Goal: Task Accomplishment & Management: Manage account settings

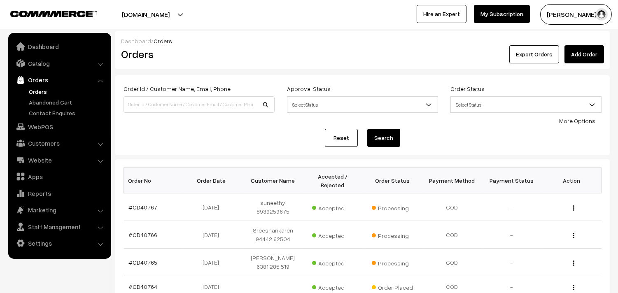
click at [41, 93] on link "Orders" at bounding box center [68, 91] width 82 height 9
click at [42, 94] on link "Orders" at bounding box center [68, 91] width 82 height 9
click at [42, 93] on link "Orders" at bounding box center [68, 91] width 82 height 9
click at [35, 129] on link "WebPOS" at bounding box center [59, 126] width 98 height 15
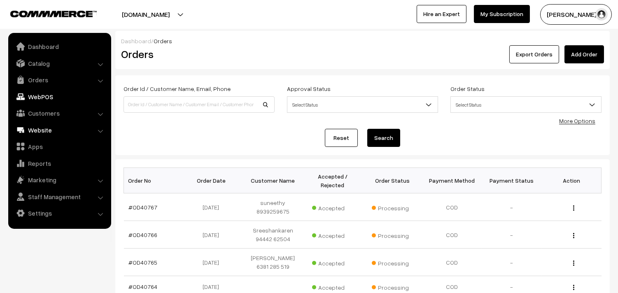
click at [37, 125] on link "Website" at bounding box center [59, 130] width 98 height 15
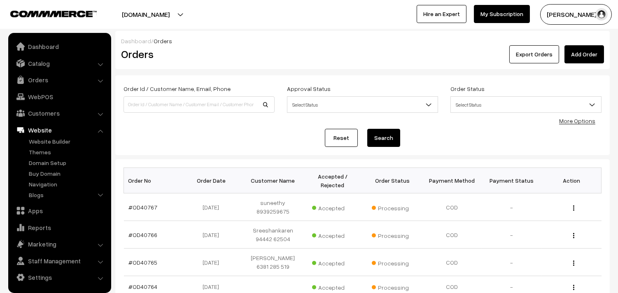
click at [37, 125] on link "Website" at bounding box center [59, 130] width 98 height 15
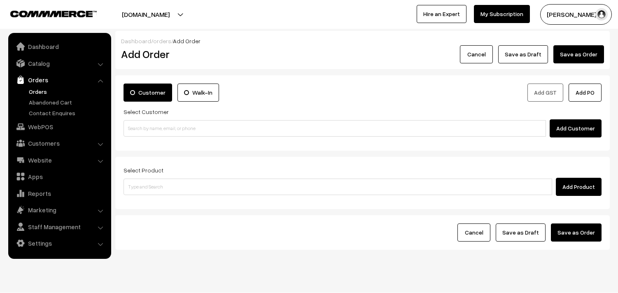
click at [173, 134] on input at bounding box center [335, 128] width 423 height 16
click at [143, 124] on input "98403 44884" at bounding box center [335, 128] width 423 height 16
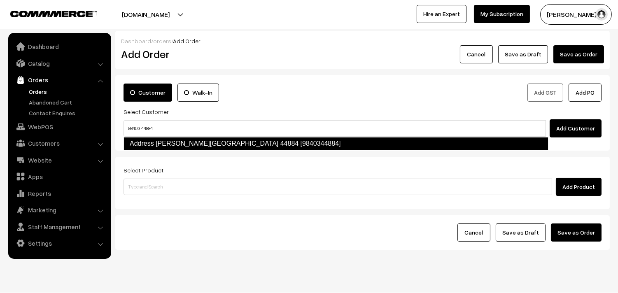
click at [149, 145] on link "Address K. Ganapathy 98403 44884 [9840344884]" at bounding box center [336, 143] width 425 height 13
type input "98403 44884"
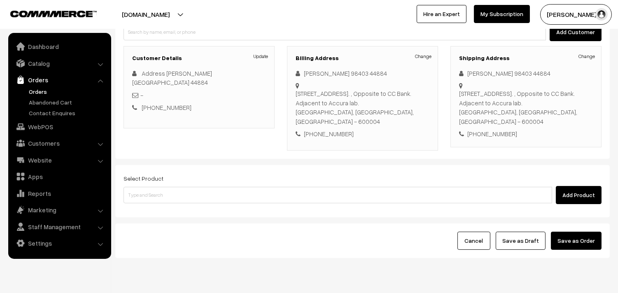
scroll to position [121, 0]
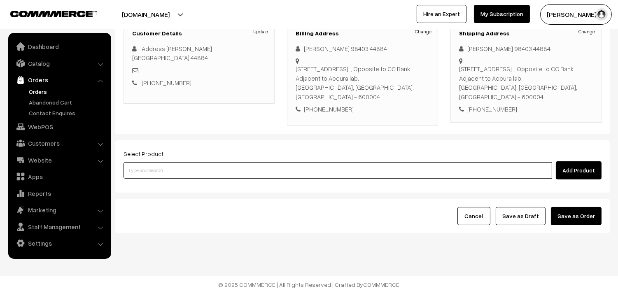
click at [162, 167] on input at bounding box center [338, 170] width 429 height 16
type input "p"
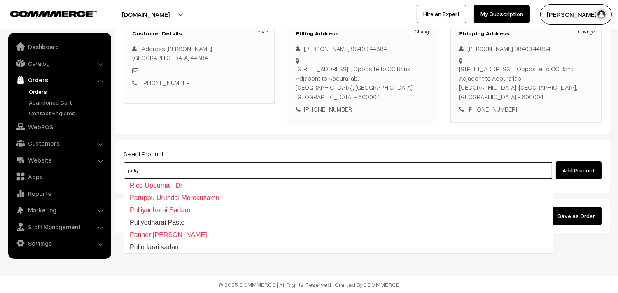
type input "puliyo"
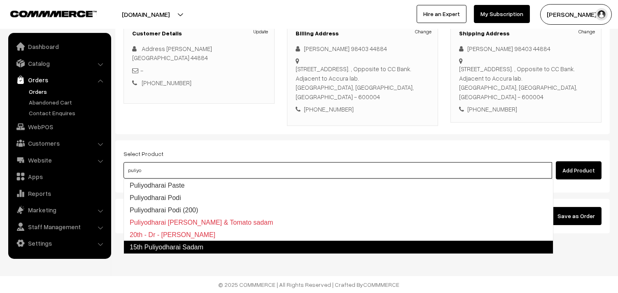
click at [175, 242] on link "15th Puliyodharai Sadam" at bounding box center [339, 247] width 430 height 13
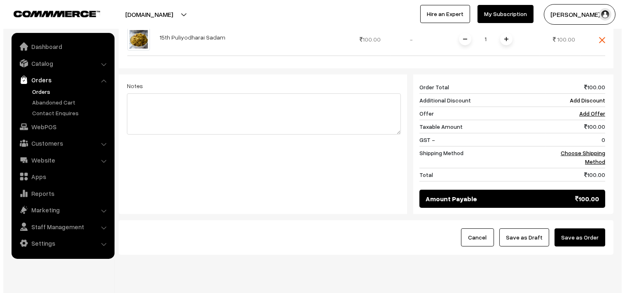
scroll to position [305, 0]
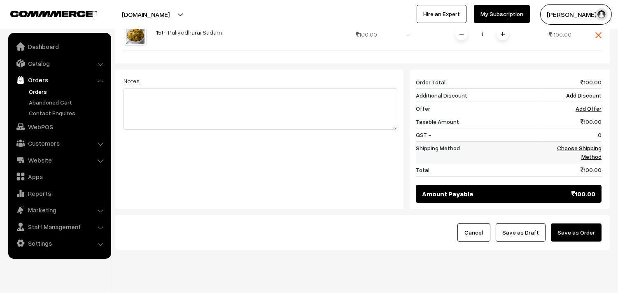
click at [581, 141] on td "Choose Shipping Method" at bounding box center [571, 152] width 59 height 22
click at [581, 149] on link "Choose Shipping Method" at bounding box center [579, 153] width 44 height 16
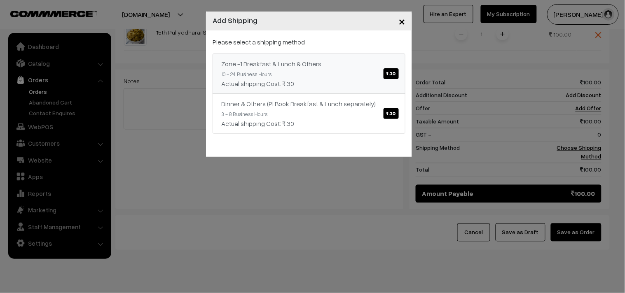
click at [379, 73] on link "Zone -1 Breakfast & Lunch & Others ₹.30 10 - 24 Business Hours Actual shipping …" at bounding box center [309, 74] width 193 height 40
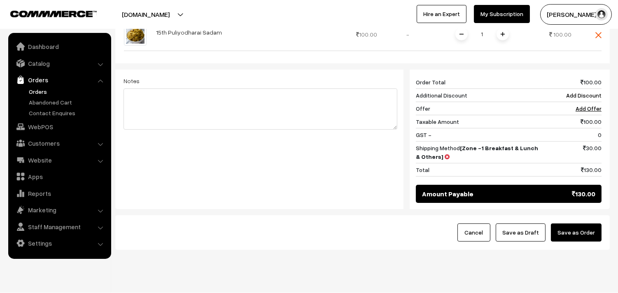
drag, startPoint x: 572, startPoint y: 244, endPoint x: 570, endPoint y: 232, distance: 12.2
click at [573, 240] on div "Cancel Save as Draft Save as Order" at bounding box center [362, 232] width 495 height 35
click at [570, 232] on button "Save as Order" at bounding box center [576, 233] width 51 height 18
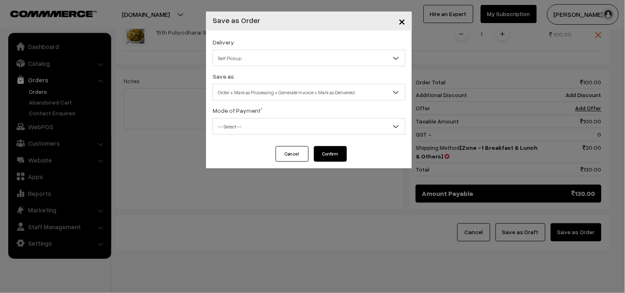
click at [298, 69] on div "Delivery Self Pickup Zone -1 Breakfast & Lunch & Others (₹30) (10 - 24 Business…" at bounding box center [309, 88] width 206 height 116
click at [253, 62] on span "Self Pickup" at bounding box center [309, 58] width 192 height 14
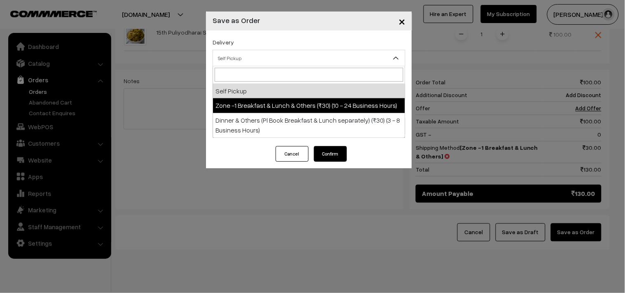
select select "ZON1"
select select "3"
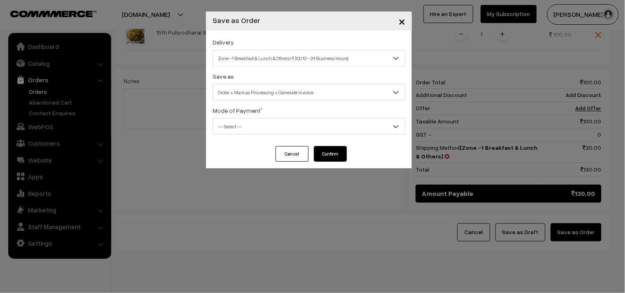
click at [285, 91] on span "Order + Mark as Processing + Generate Invoice" at bounding box center [309, 92] width 192 height 14
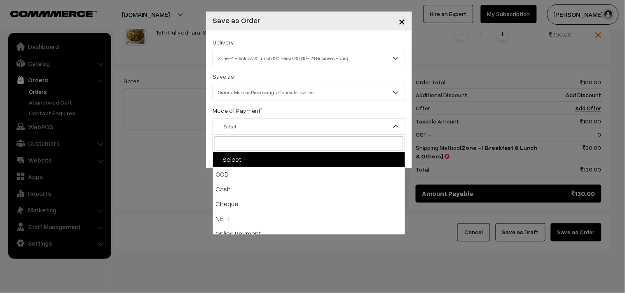
click at [257, 119] on span "-- Select --" at bounding box center [309, 126] width 193 height 16
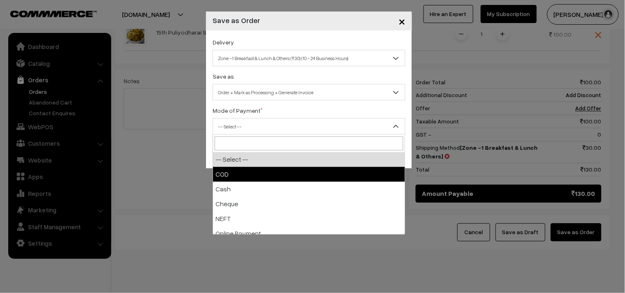
drag, startPoint x: 242, startPoint y: 170, endPoint x: 347, endPoint y: 172, distance: 104.6
select select "1"
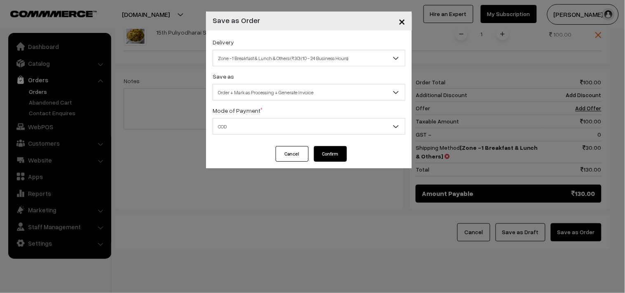
click at [341, 158] on button "Confirm" at bounding box center [330, 154] width 33 height 16
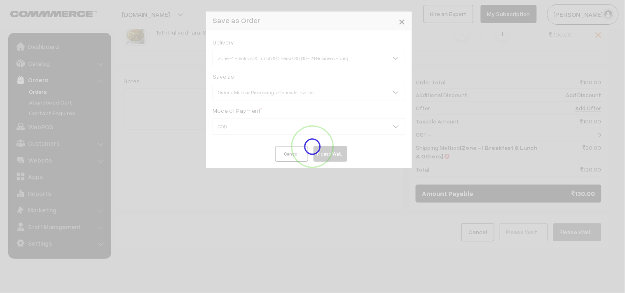
scroll to position [121, 0]
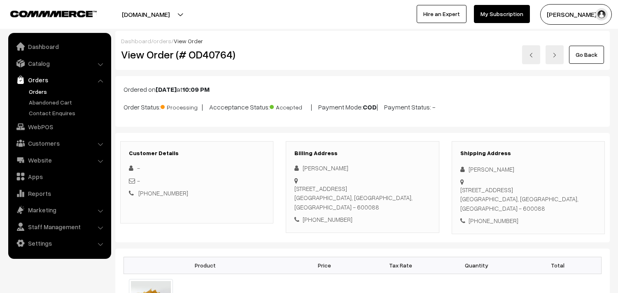
scroll to position [485, 0]
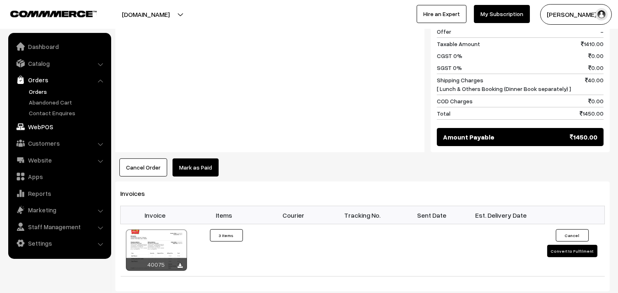
click at [43, 128] on link "WebPOS" at bounding box center [59, 126] width 98 height 15
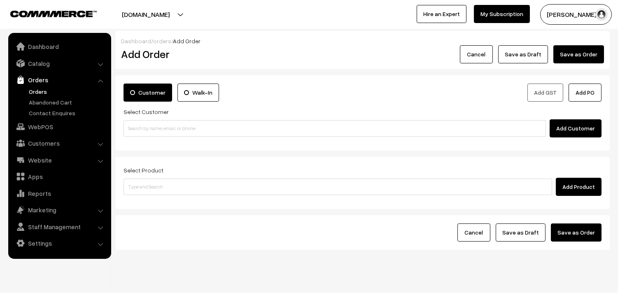
click at [44, 94] on link "Orders" at bounding box center [68, 91] width 82 height 9
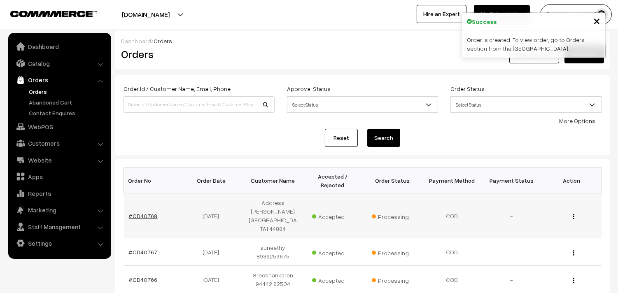
click at [143, 213] on link "#OD40768" at bounding box center [143, 216] width 29 height 7
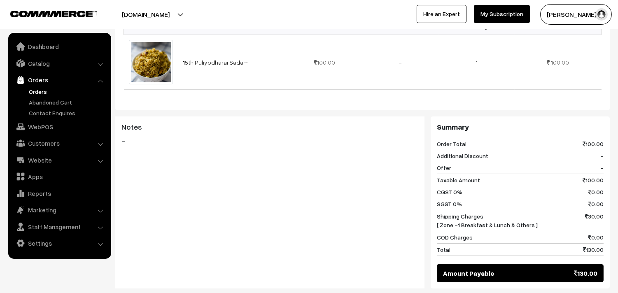
scroll to position [274, 0]
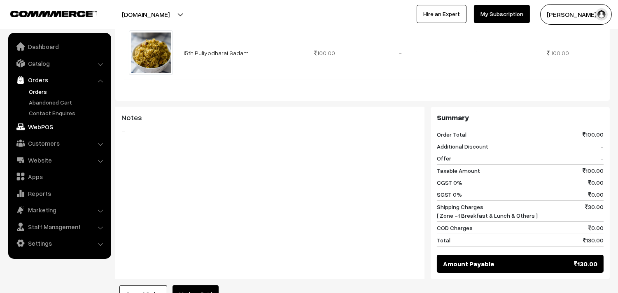
click at [42, 126] on link "WebPOS" at bounding box center [59, 126] width 98 height 15
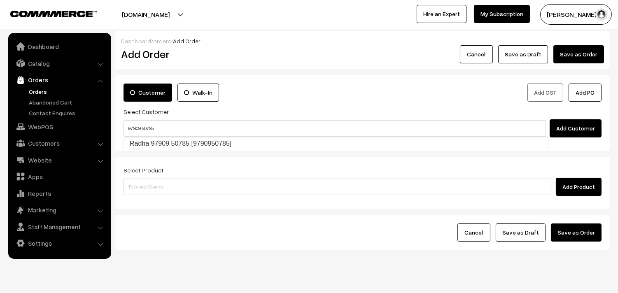
click at [141, 124] on input "97909 50785" at bounding box center [335, 128] width 423 height 16
click at [145, 142] on link "Radha 97909 50785 [9790950785]" at bounding box center [336, 144] width 424 height 12
type input "97909 50785"
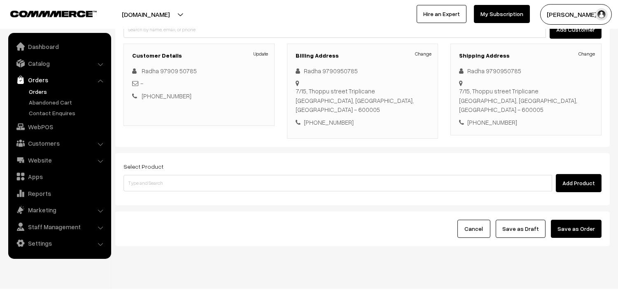
scroll to position [99, 0]
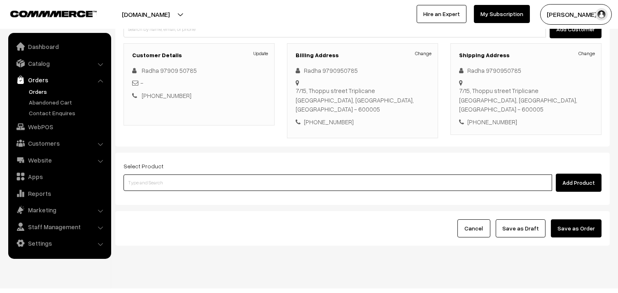
click at [150, 175] on input at bounding box center [338, 183] width 429 height 16
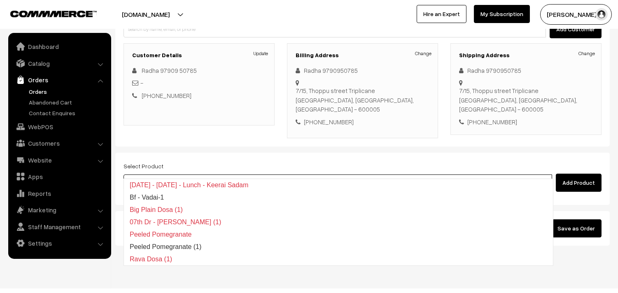
type input "15th wi"
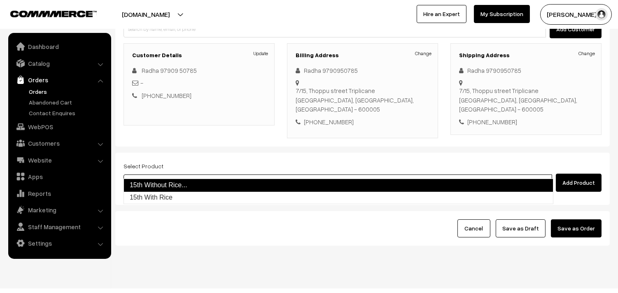
click at [152, 180] on link "15th Without Rice..." at bounding box center [339, 185] width 430 height 13
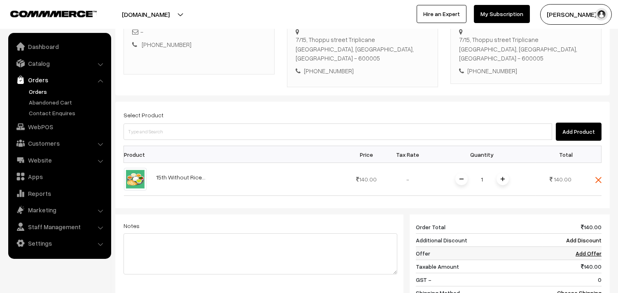
scroll to position [236, 0]
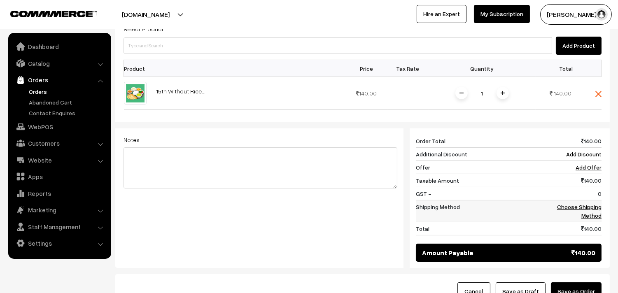
click at [579, 203] on link "Choose Shipping Method" at bounding box center [579, 211] width 44 height 16
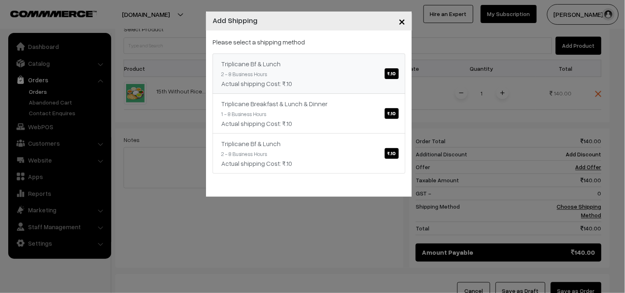
click at [390, 85] on div "Actual shipping Cost: ₹.10" at bounding box center [308, 84] width 175 height 10
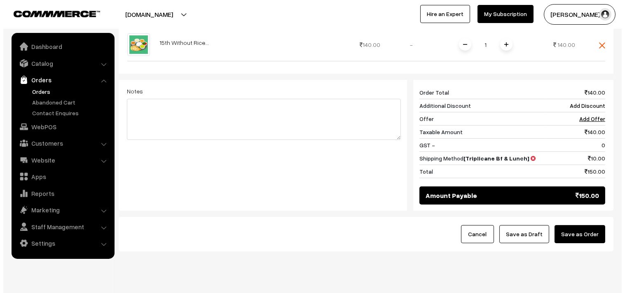
scroll to position [291, 0]
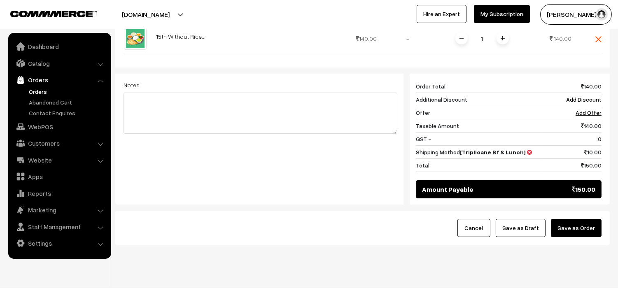
click at [585, 219] on button "Save as Order" at bounding box center [576, 228] width 51 height 18
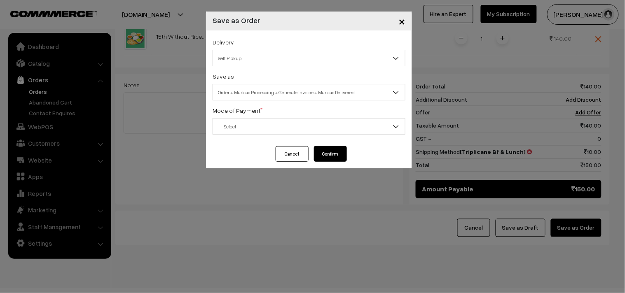
click at [239, 50] on span "Self Pickup" at bounding box center [309, 58] width 193 height 16
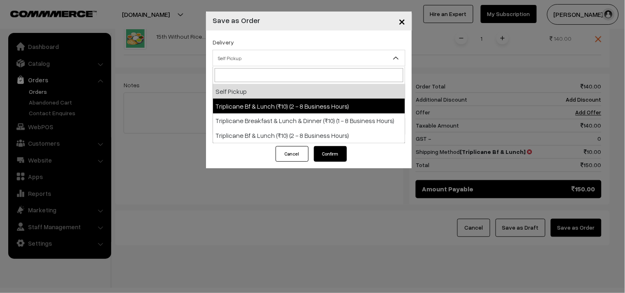
select select "TO1"
select select "3"
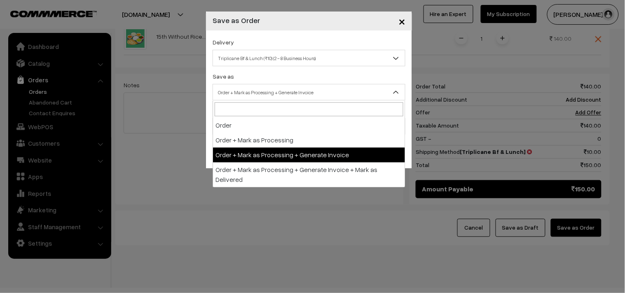
click at [281, 97] on span "Order + Mark as Processing + Generate Invoice" at bounding box center [309, 92] width 192 height 14
drag, startPoint x: 282, startPoint y: 155, endPoint x: 269, endPoint y: 140, distance: 19.6
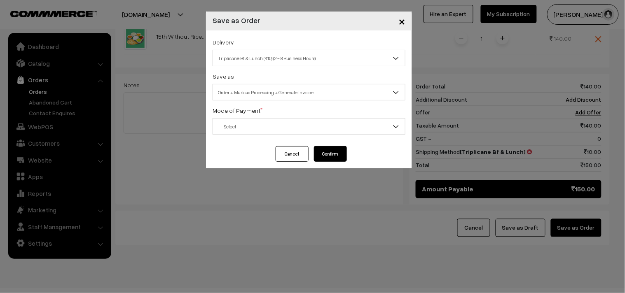
click at [256, 120] on div "Mode of Payment * -- Select -- COD Cash Cheque NEFT Online Payment DD Others --…" at bounding box center [309, 119] width 193 height 29
click at [246, 125] on span "-- Select --" at bounding box center [309, 126] width 192 height 14
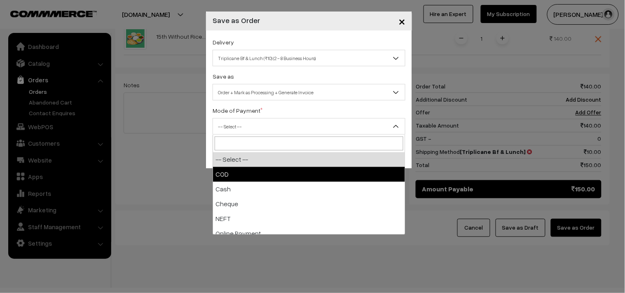
drag, startPoint x: 238, startPoint y: 162, endPoint x: 236, endPoint y: 171, distance: 8.7
select select "1"
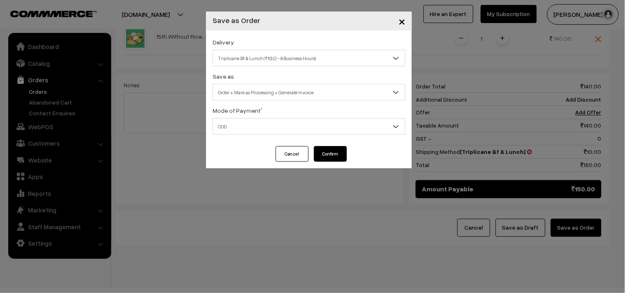
click at [338, 157] on button "Confirm" at bounding box center [330, 154] width 33 height 16
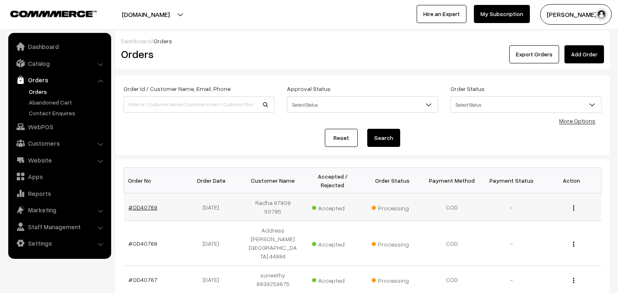
click at [143, 204] on link "#OD40769" at bounding box center [143, 207] width 29 height 7
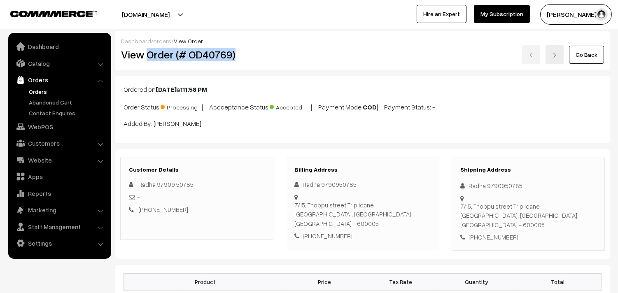
drag, startPoint x: 0, startPoint y: 0, endPoint x: 260, endPoint y: 62, distance: 267.2
click at [260, 62] on div "View Order (# OD40769)" at bounding box center [197, 54] width 165 height 19
copy h2 "Order (# OD40769)"
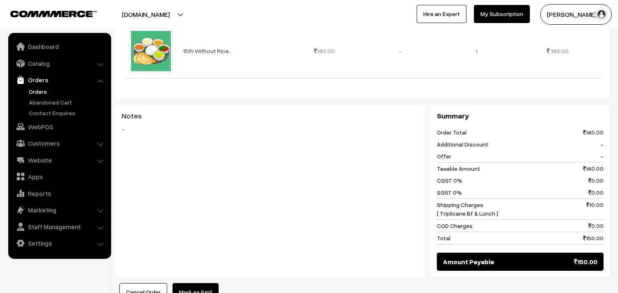
scroll to position [274, 0]
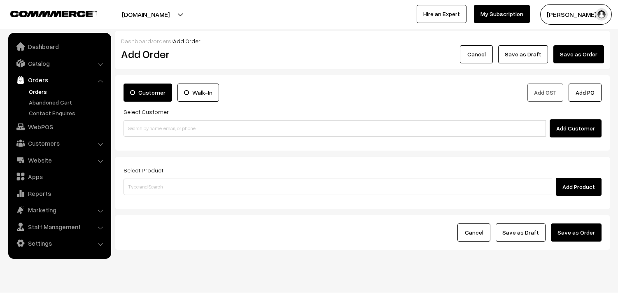
click at [174, 128] on input at bounding box center [335, 128] width 423 height 16
click at [139, 123] on input "98402 01222" at bounding box center [335, 128] width 423 height 16
click at [139, 124] on input "98402 01222" at bounding box center [335, 128] width 423 height 16
click at [141, 124] on input "98402 01222" at bounding box center [335, 128] width 423 height 16
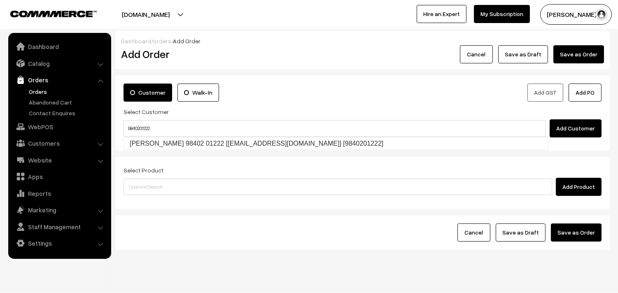
drag, startPoint x: 145, startPoint y: 134, endPoint x: 150, endPoint y: 141, distance: 8.2
click at [146, 136] on input "9840201222" at bounding box center [335, 128] width 423 height 16
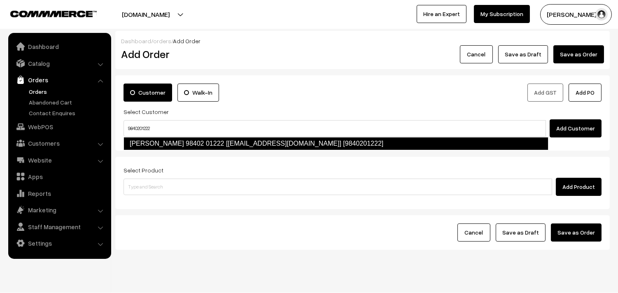
click at [150, 141] on link "Girija 98402 01222 [test875@gmail.com] [9840201222]" at bounding box center [336, 143] width 425 height 13
type input "9840201222"
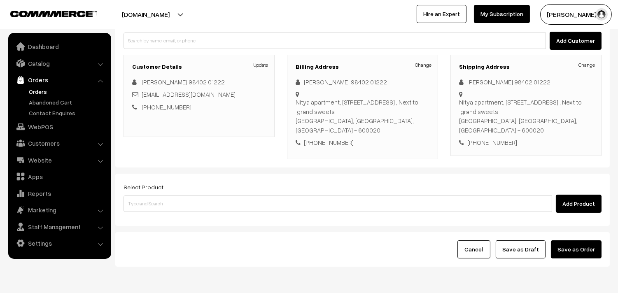
scroll to position [91, 0]
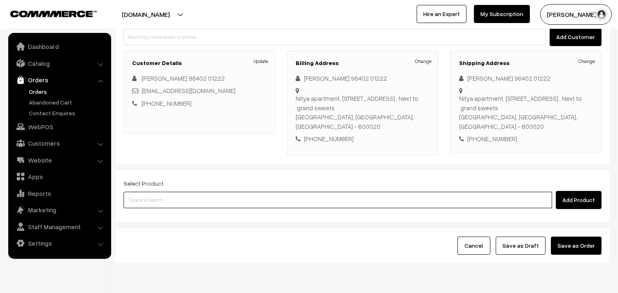
click at [154, 192] on input at bounding box center [338, 200] width 429 height 16
type input "idly"
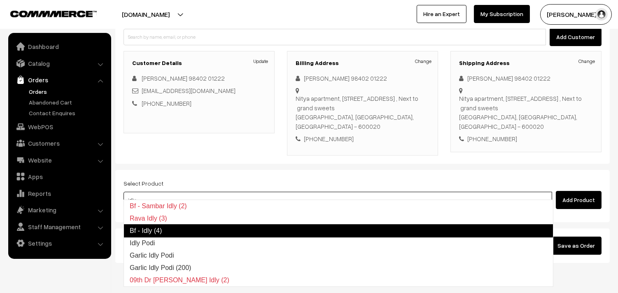
drag, startPoint x: 155, startPoint y: 231, endPoint x: 161, endPoint y: 216, distance: 15.8
click at [157, 230] on link "Bf - Idly (4)" at bounding box center [339, 230] width 430 height 13
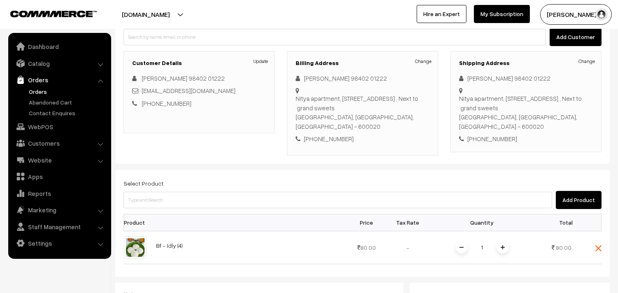
click at [168, 180] on div "Select Product Add Product" at bounding box center [363, 193] width 478 height 31
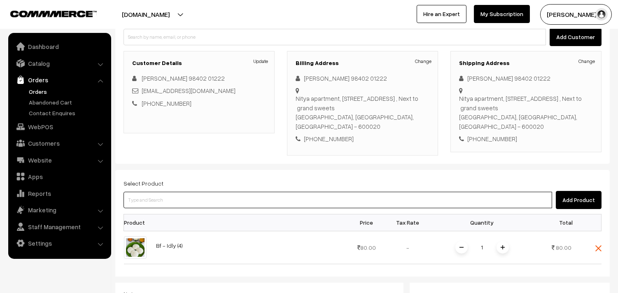
click at [166, 192] on input at bounding box center [338, 200] width 429 height 16
type input "vadai"
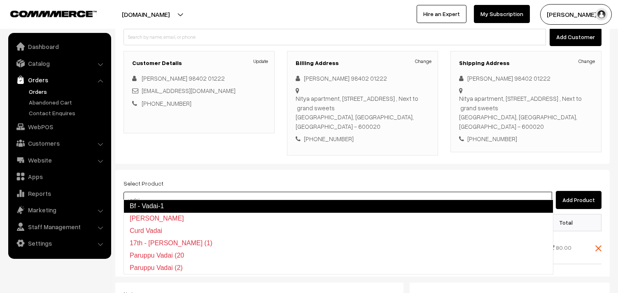
click at [158, 206] on link "Bf - Vadai-1" at bounding box center [339, 206] width 430 height 13
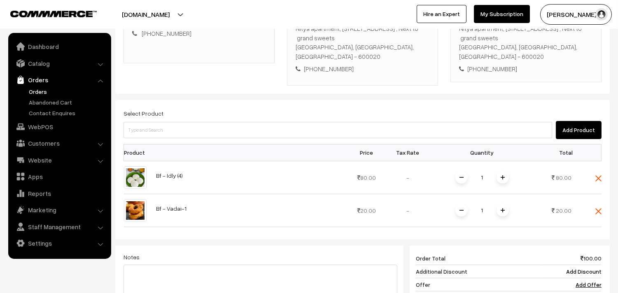
scroll to position [229, 0]
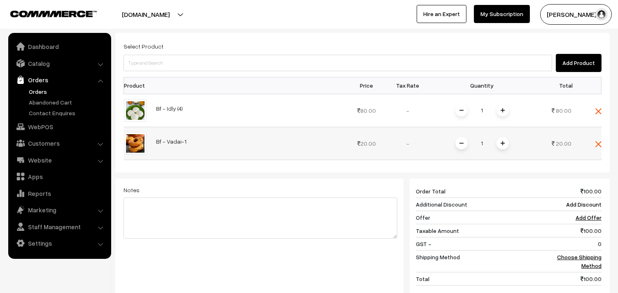
click at [501, 141] on img at bounding box center [503, 143] width 4 height 4
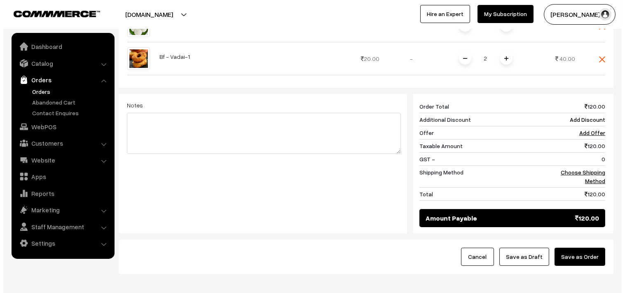
scroll to position [346, 0]
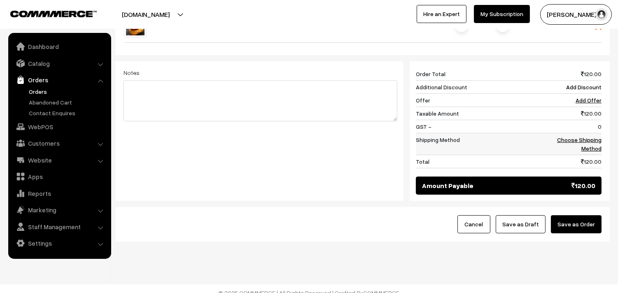
click at [587, 138] on link "Choose Shipping Method" at bounding box center [579, 144] width 44 height 16
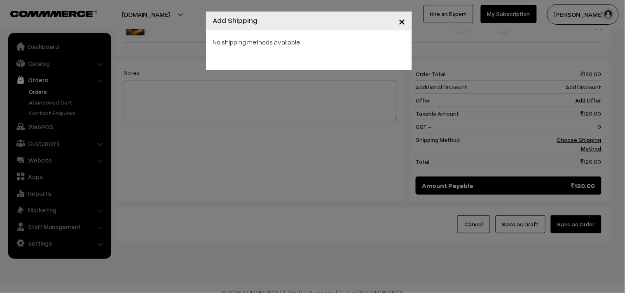
click at [399, 22] on span "×" at bounding box center [401, 20] width 7 height 15
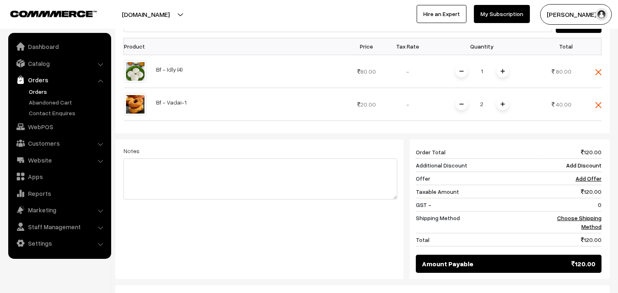
scroll to position [208, 0]
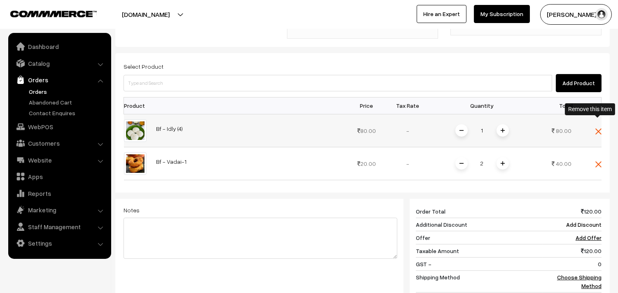
click at [598, 128] on img at bounding box center [598, 131] width 6 height 6
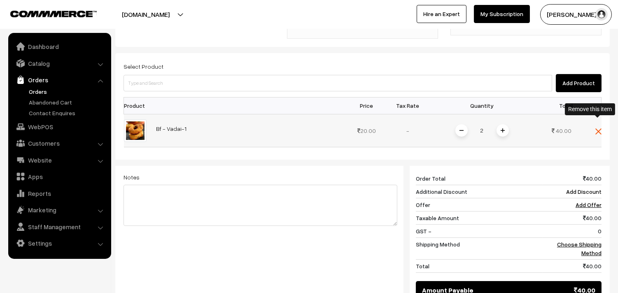
click at [598, 128] on img at bounding box center [598, 131] width 6 height 6
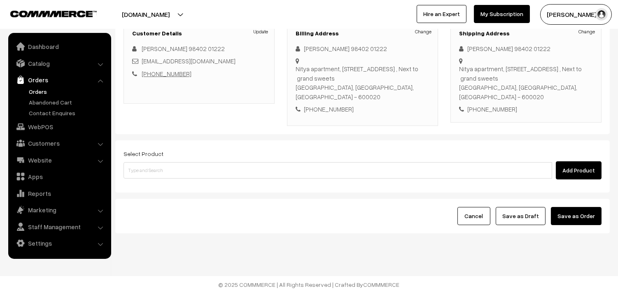
scroll to position [112, 0]
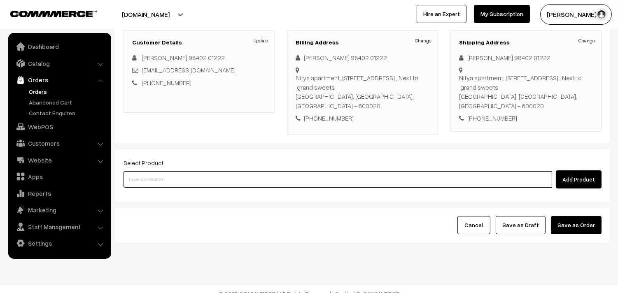
click at [147, 174] on input at bounding box center [338, 179] width 429 height 16
type input "without"
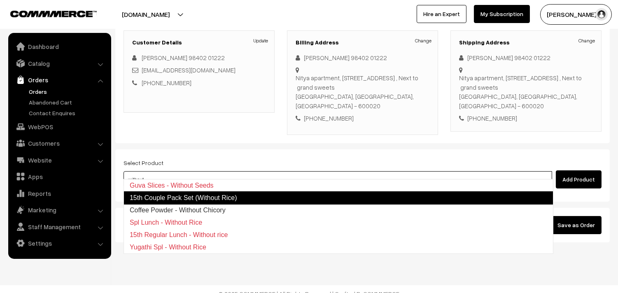
click at [161, 198] on link "15th Couple Pack Set (Without Rice)" at bounding box center [339, 197] width 430 height 13
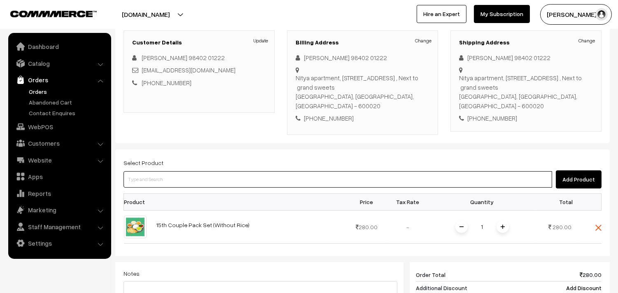
drag, startPoint x: 157, startPoint y: 171, endPoint x: 161, endPoint y: 166, distance: 6.7
click at [158, 171] on input at bounding box center [338, 179] width 429 height 16
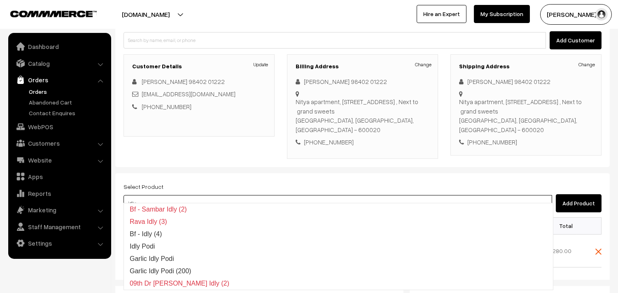
scroll to position [66, 0]
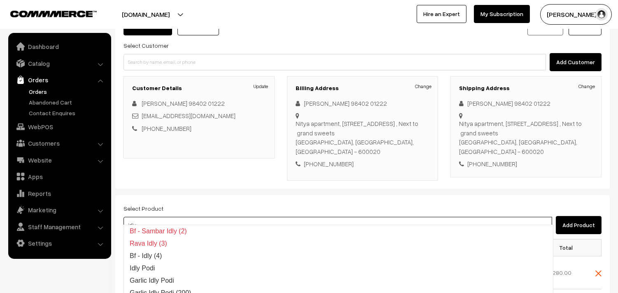
type input "idly"
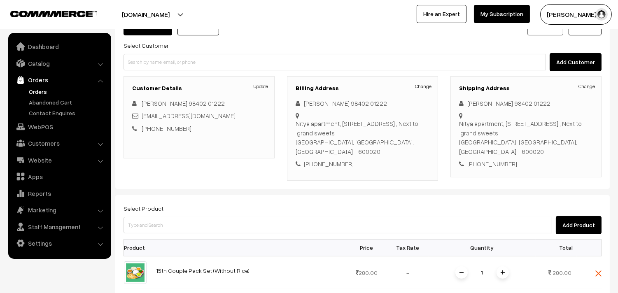
click at [371, 159] on div "+91 9840201222" at bounding box center [363, 163] width 134 height 9
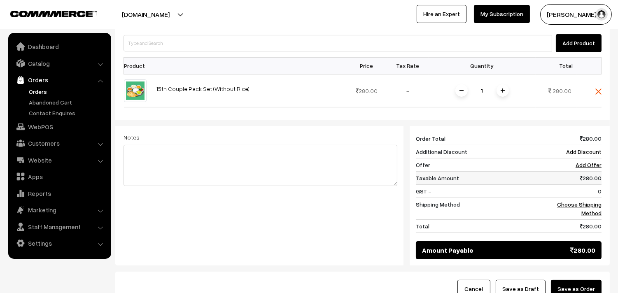
scroll to position [249, 0]
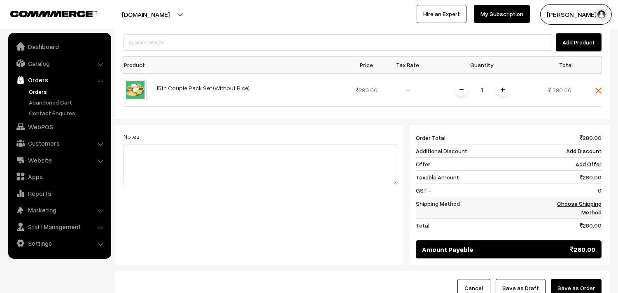
click at [575, 200] on link "Choose Shipping Method" at bounding box center [579, 208] width 44 height 16
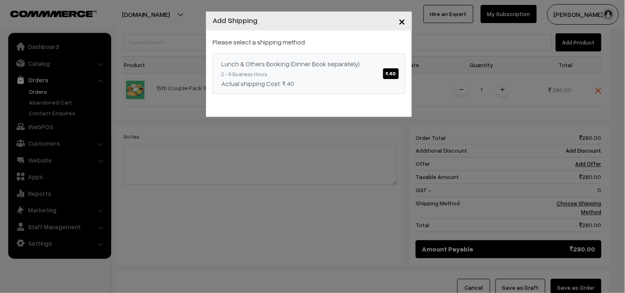
click at [388, 75] on span "₹.40" at bounding box center [391, 73] width 16 height 11
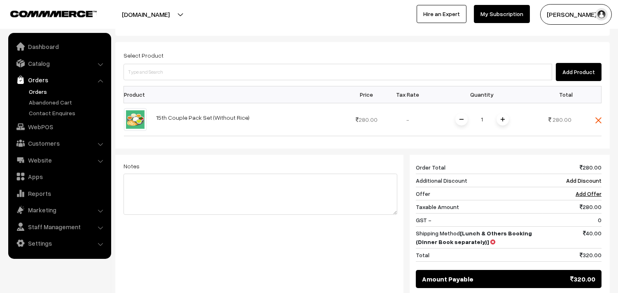
scroll to position [203, 0]
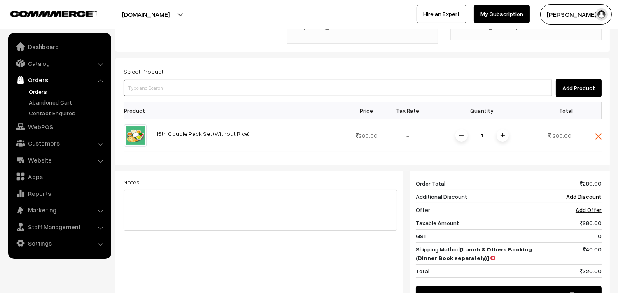
click at [159, 84] on input at bounding box center [338, 88] width 429 height 16
type input "dly"
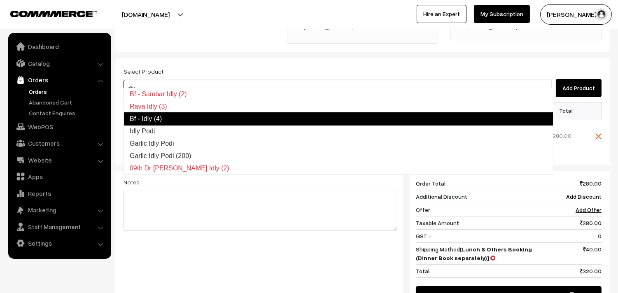
drag, startPoint x: 147, startPoint y: 126, endPoint x: 151, endPoint y: 117, distance: 9.3
click at [151, 117] on ul "Bf - Sambar Idly (2) Rava Idly (3) Bf - Idly (4) Idly Podi Garlic Idly Podi Gar…" at bounding box center [339, 131] width 430 height 87
click at [146, 114] on link "Bf - Idly (4)" at bounding box center [339, 118] width 430 height 13
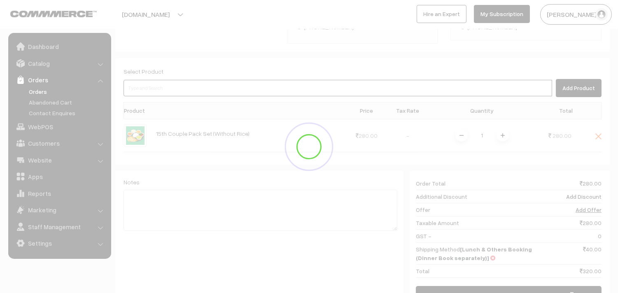
click at [156, 80] on input at bounding box center [338, 88] width 429 height 16
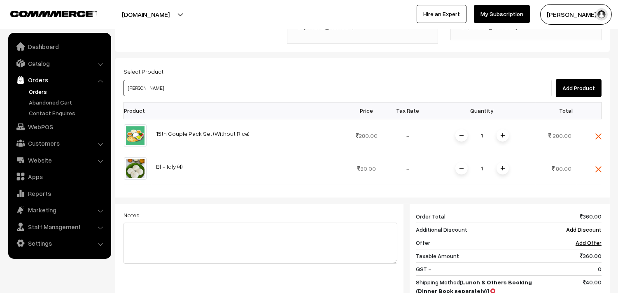
type input "vadai"
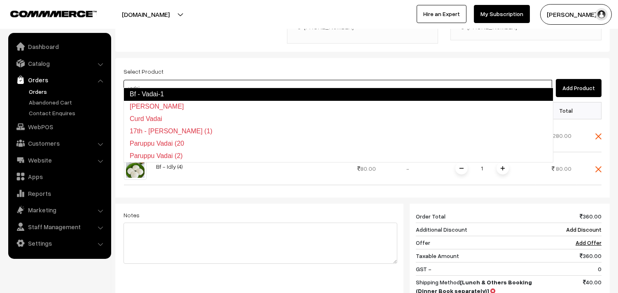
click at [154, 93] on link "Bf - Vadai-1" at bounding box center [339, 94] width 430 height 13
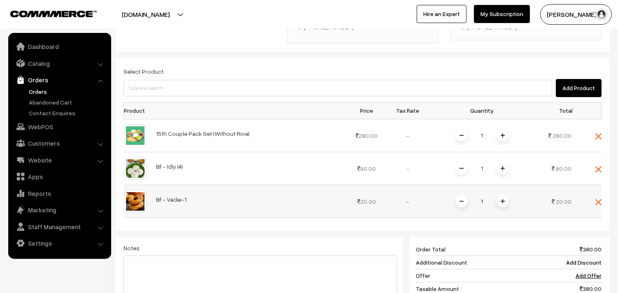
click at [502, 199] on img at bounding box center [503, 201] width 4 height 4
click at [595, 133] on img at bounding box center [598, 136] width 6 height 6
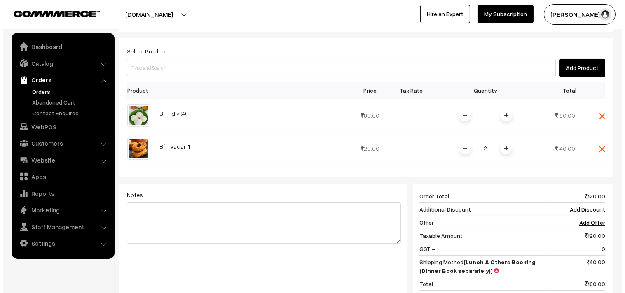
scroll to position [346, 0]
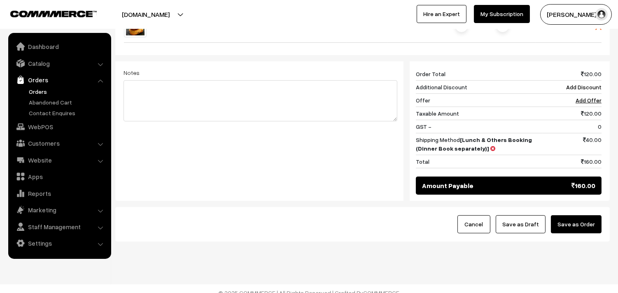
click at [577, 215] on button "Save as Order" at bounding box center [576, 224] width 51 height 18
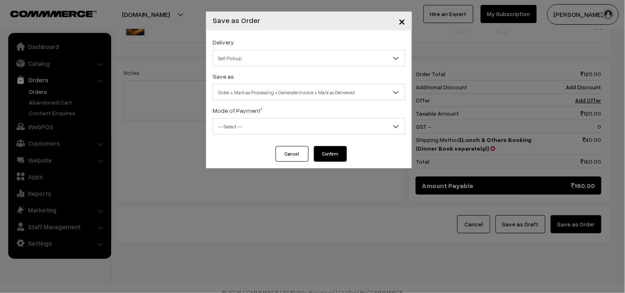
click at [260, 58] on span "Self Pickup" at bounding box center [309, 58] width 192 height 14
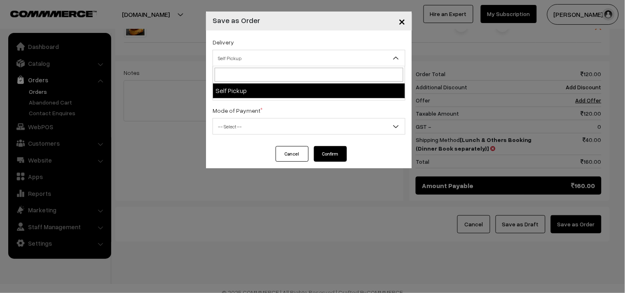
click at [273, 103] on div "Delivery Self Pickup Self Pickup Save as Order Order + Mark as Processing Order…" at bounding box center [309, 88] width 206 height 116
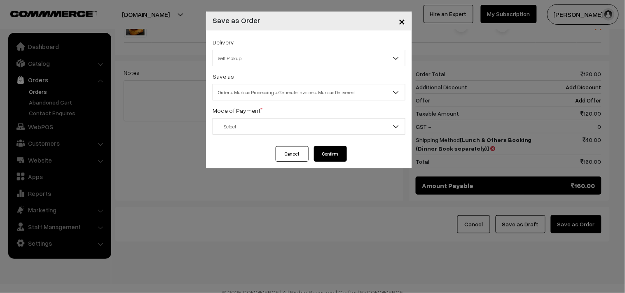
click at [266, 95] on span "Order + Mark as Processing + Generate Invoice + Mark as Delivered" at bounding box center [309, 92] width 192 height 14
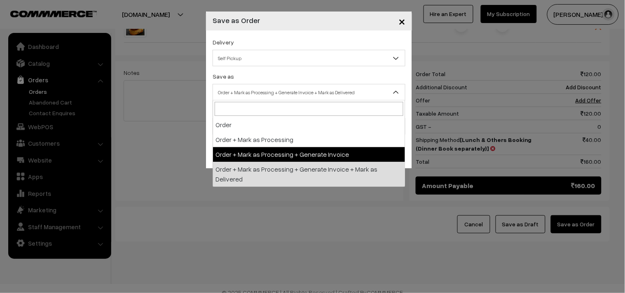
select select "3"
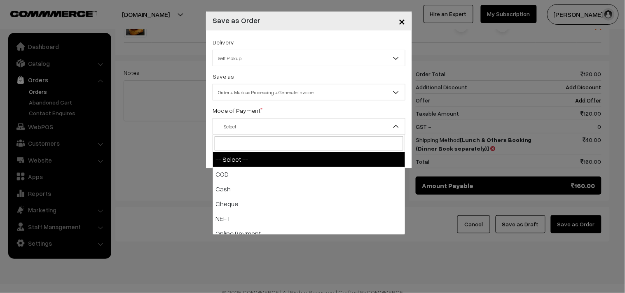
drag, startPoint x: 232, startPoint y: 121, endPoint x: 237, endPoint y: 161, distance: 41.0
click at [232, 121] on span "-- Select --" at bounding box center [309, 126] width 192 height 14
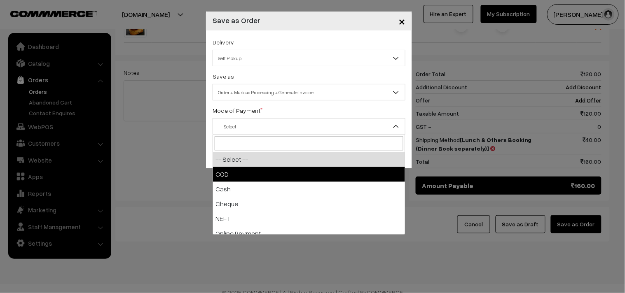
select select "1"
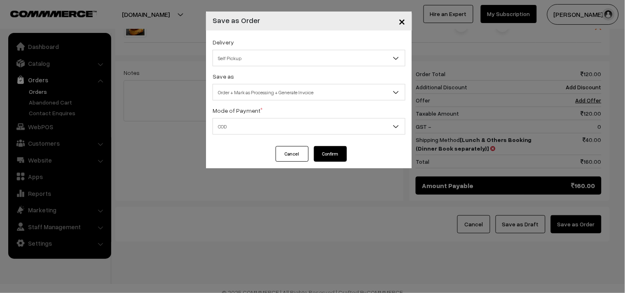
click at [330, 154] on button "Confirm" at bounding box center [330, 154] width 33 height 16
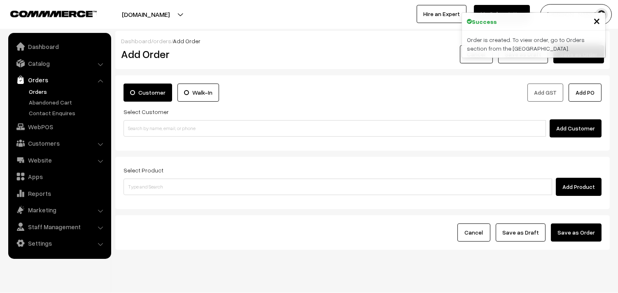
click at [39, 91] on link "Orders" at bounding box center [68, 91] width 82 height 9
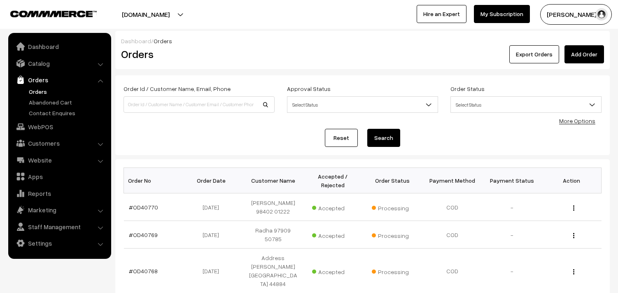
click at [150, 204] on link "#OD40770" at bounding box center [143, 207] width 29 height 7
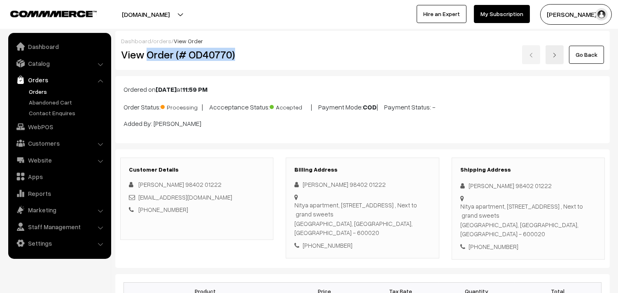
drag, startPoint x: 147, startPoint y: 52, endPoint x: 240, endPoint y: 58, distance: 92.8
click at [240, 58] on h2 "View Order (# OD40770)" at bounding box center [197, 54] width 153 height 13
copy h2 "Order (# OD40770)"
click at [35, 93] on link "Orders" at bounding box center [68, 91] width 82 height 9
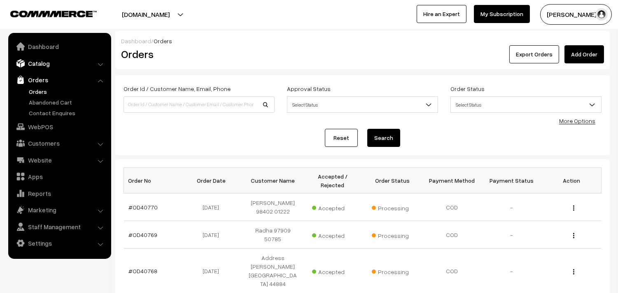
click at [47, 65] on link "Catalog" at bounding box center [59, 63] width 98 height 15
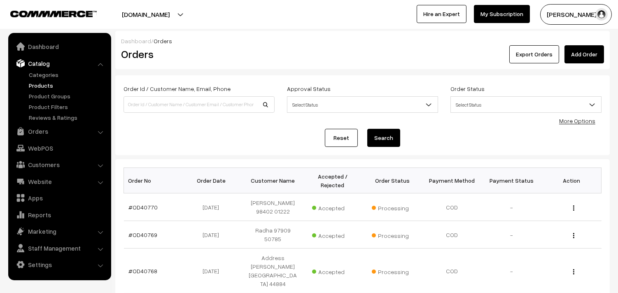
click at [44, 82] on link "Products" at bounding box center [68, 85] width 82 height 9
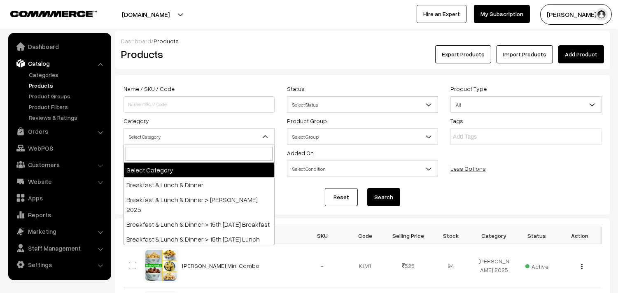
click at [180, 131] on span "Select Category" at bounding box center [199, 137] width 150 height 14
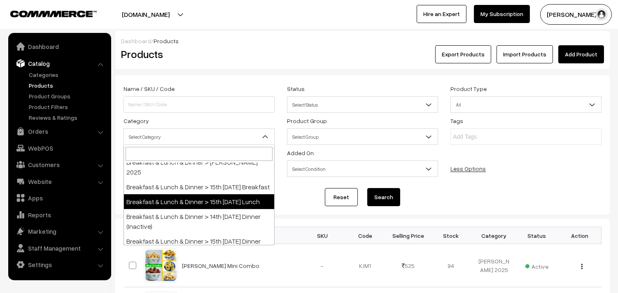
scroll to position [46, 0]
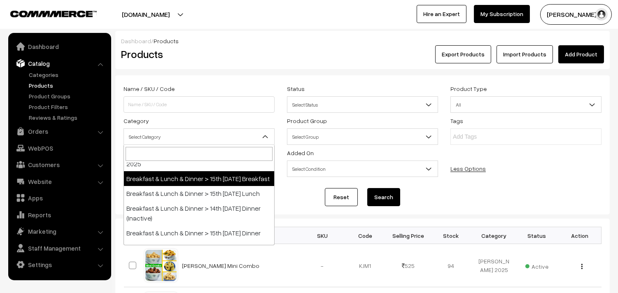
select select "91"
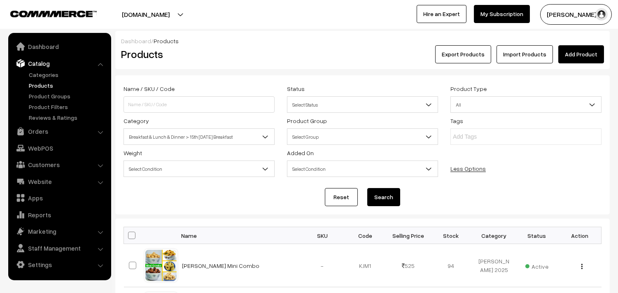
click at [389, 194] on button "Search" at bounding box center [383, 197] width 33 height 18
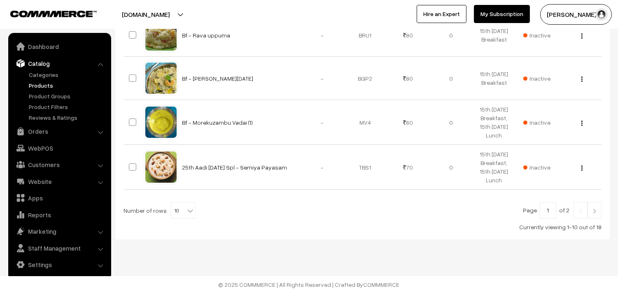
scroll to position [493, 0]
click at [179, 214] on span "10" at bounding box center [183, 211] width 24 height 16
select select "100"
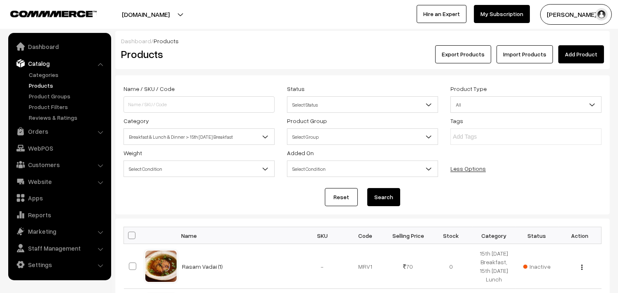
click at [134, 234] on span at bounding box center [131, 235] width 7 height 7
click at [129, 234] on input "checkbox" at bounding box center [126, 235] width 5 height 5
checkbox input "true"
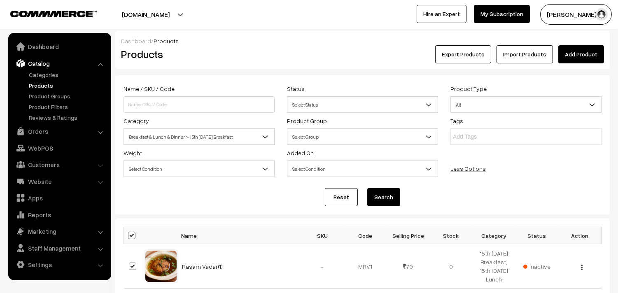
checkbox input "true"
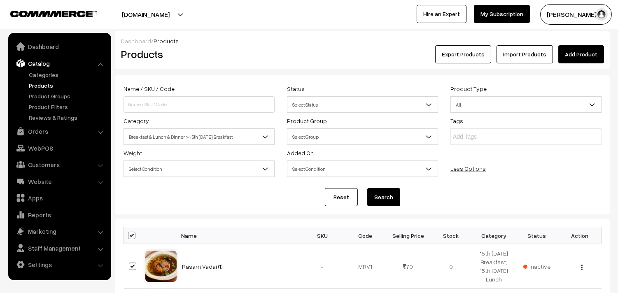
checkbox input "true"
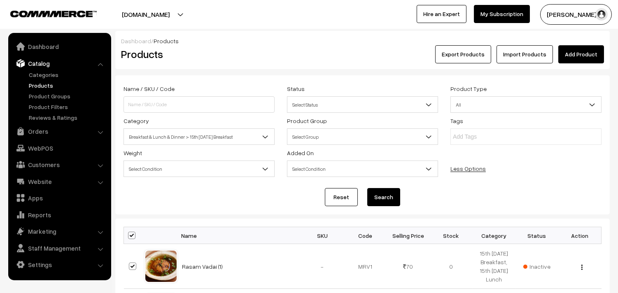
checkbox input "true"
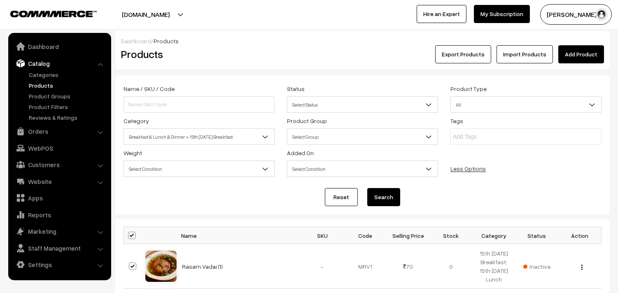
checkbox input "true"
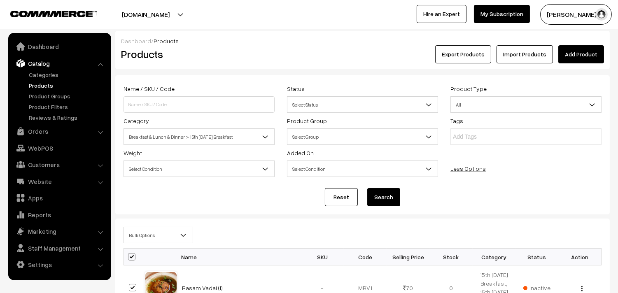
click at [142, 236] on span "Bulk Options" at bounding box center [158, 235] width 69 height 14
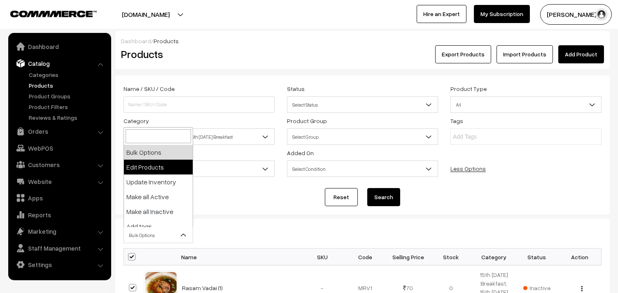
select select "editProduct"
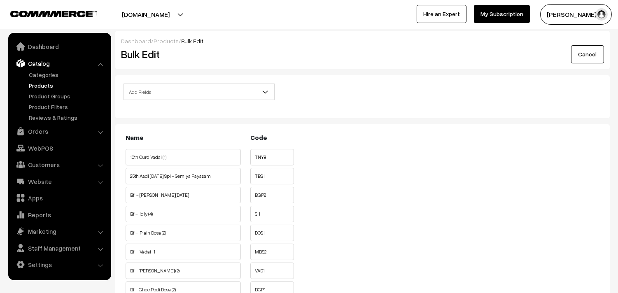
click at [171, 94] on span "Add Fields" at bounding box center [199, 92] width 150 height 14
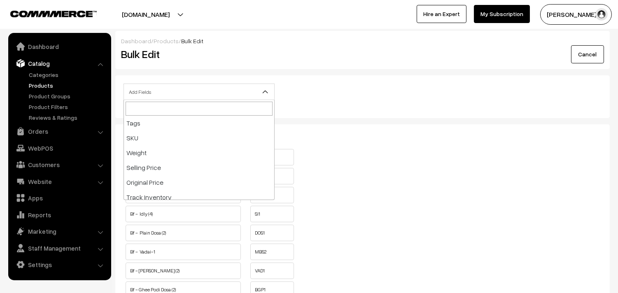
scroll to position [137, 0]
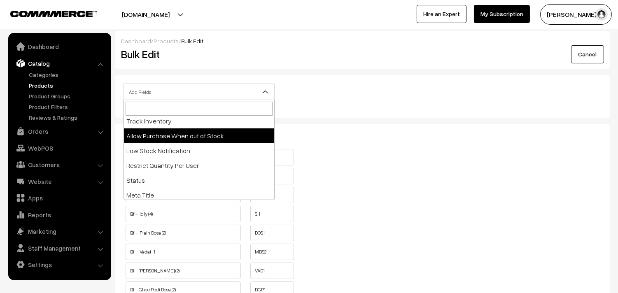
select select "allow-purchase"
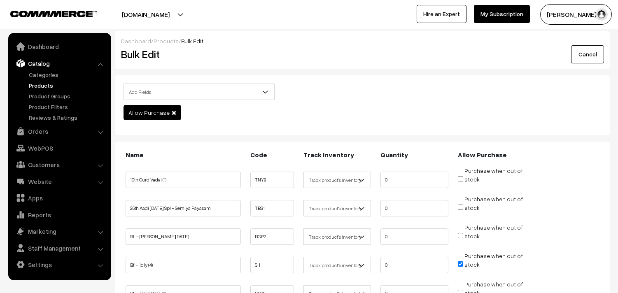
scroll to position [91, 0]
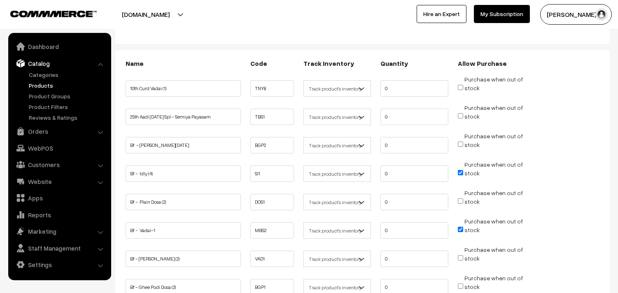
click at [462, 170] on input "Purchase when out of stock" at bounding box center [460, 172] width 5 height 5
checkbox input "false"
click at [460, 227] on input "Purchase when out of stock" at bounding box center [460, 229] width 5 height 5
checkbox input "false"
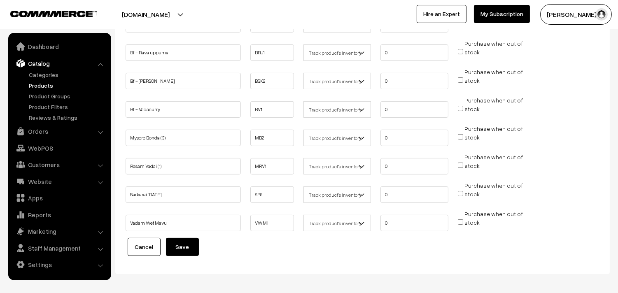
scroll to position [458, 0]
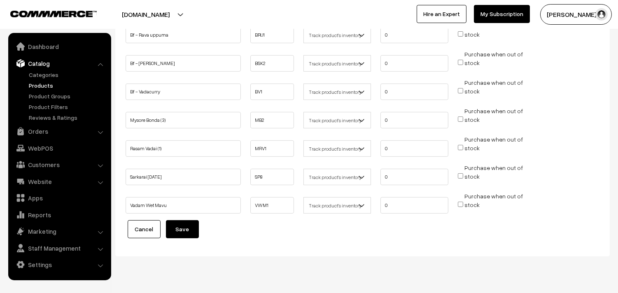
click at [176, 230] on button "Save" at bounding box center [182, 229] width 33 height 18
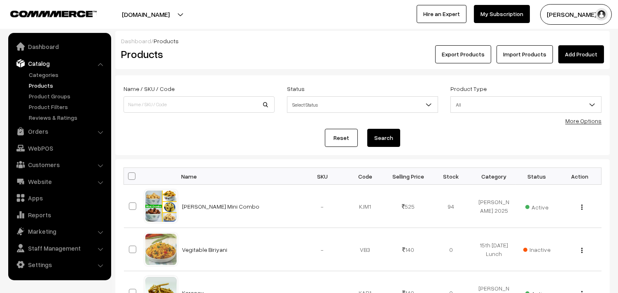
click at [586, 119] on link "More Options" at bounding box center [583, 120] width 36 height 7
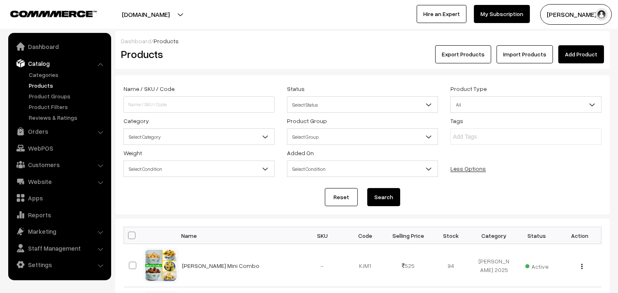
click at [161, 134] on span "Select Category" at bounding box center [199, 137] width 150 height 14
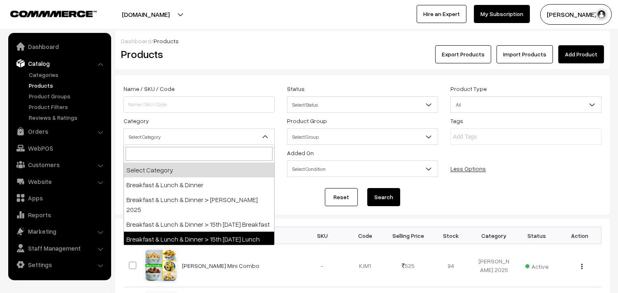
select select "95"
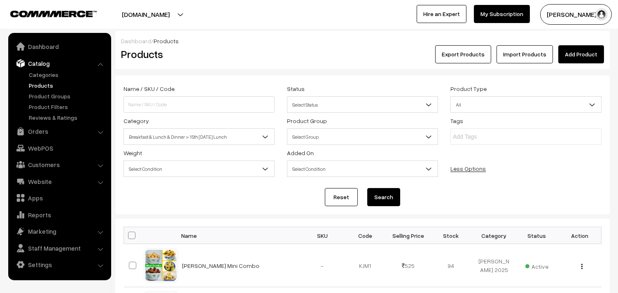
click at [381, 202] on button "Search" at bounding box center [383, 197] width 33 height 18
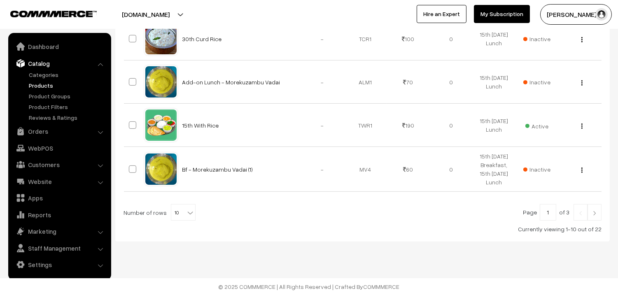
scroll to position [491, 0]
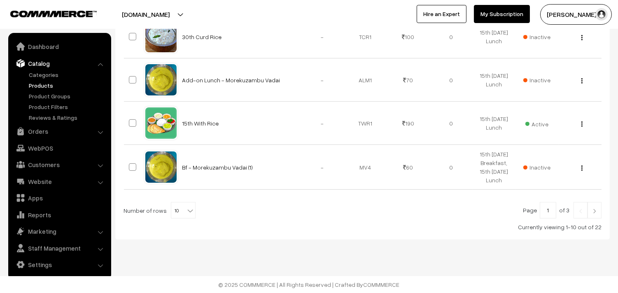
click at [179, 207] on span "10" at bounding box center [183, 211] width 24 height 16
select select "100"
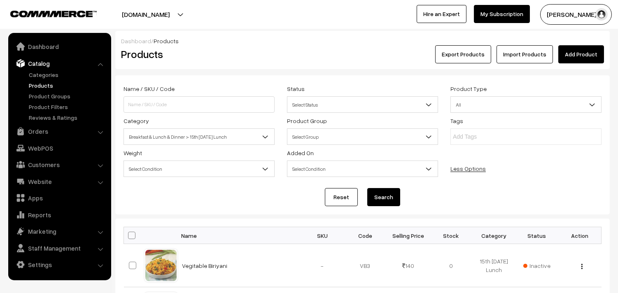
click at [134, 234] on span at bounding box center [131, 235] width 7 height 7
click at [129, 234] on input "checkbox" at bounding box center [126, 235] width 5 height 5
checkbox input "true"
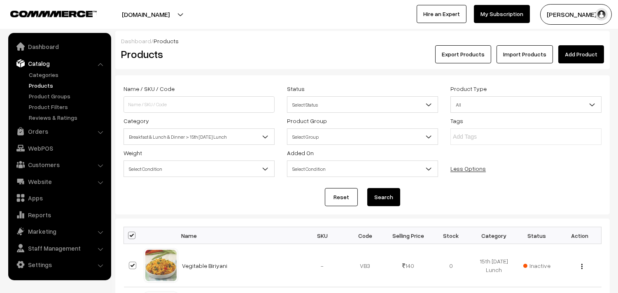
checkbox input "true"
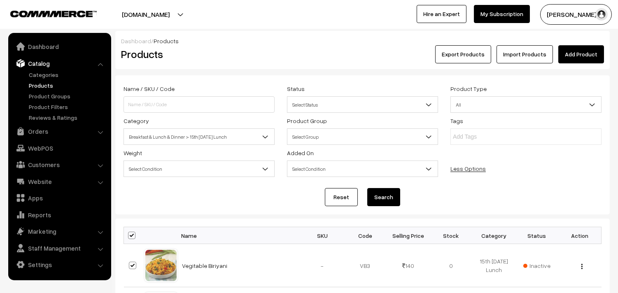
checkbox input "true"
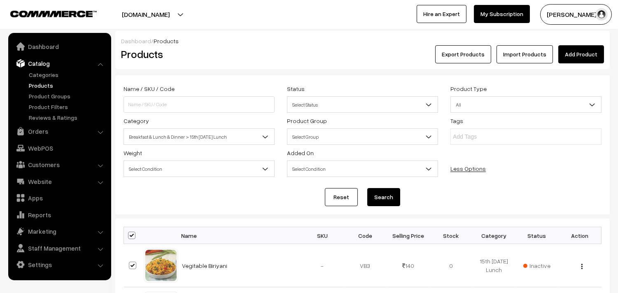
checkbox input "true"
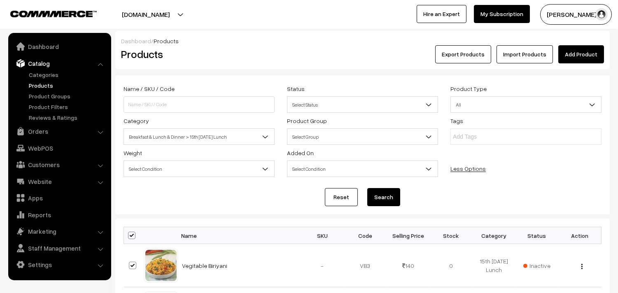
checkbox input "true"
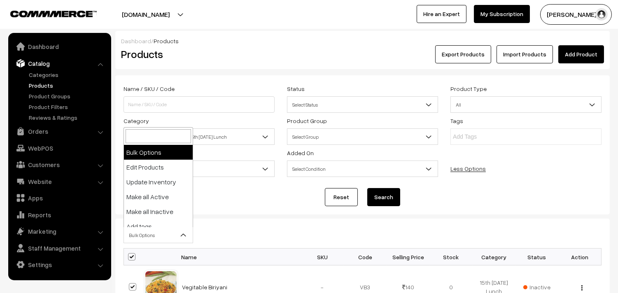
click at [146, 228] on span "Bulk Options" at bounding box center [159, 235] width 70 height 16
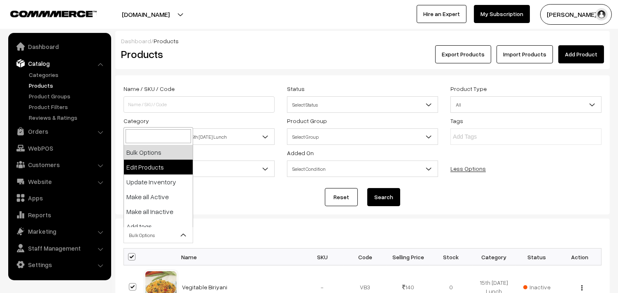
select select "editProduct"
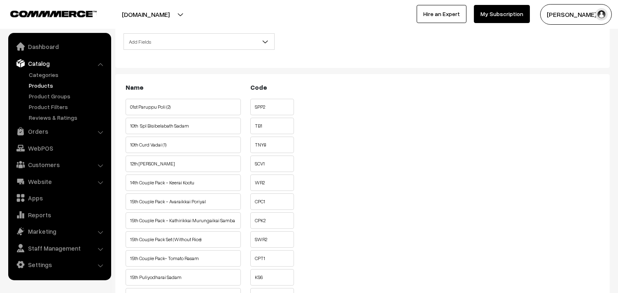
scroll to position [46, 0]
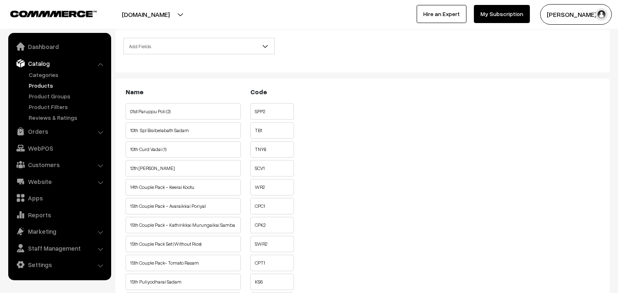
click at [192, 54] on span "Add Fields" at bounding box center [199, 46] width 150 height 14
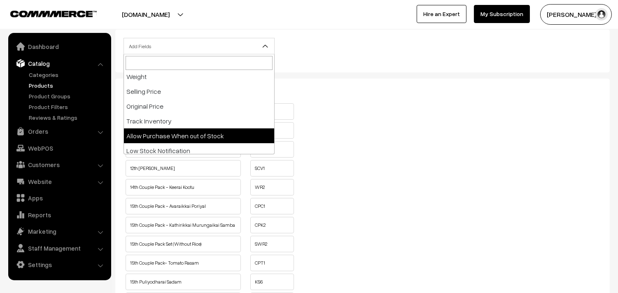
select select "allow-purchase"
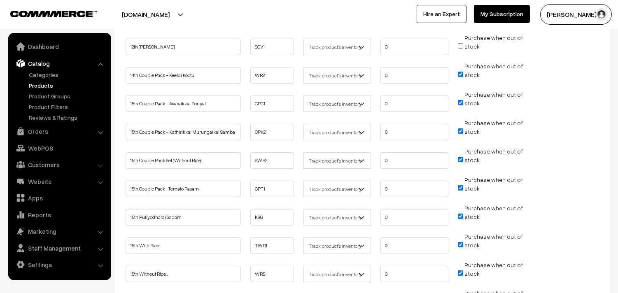
scroll to position [229, 0]
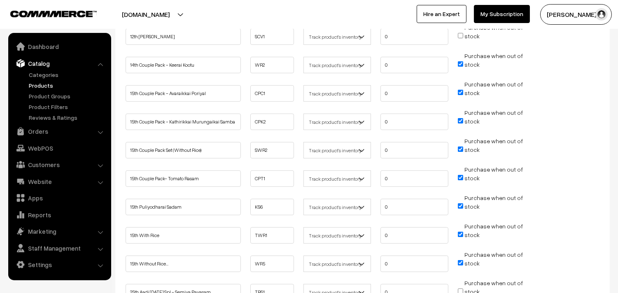
click at [459, 66] on span "Purchase when out of stock" at bounding box center [490, 64] width 65 height 8
click at [460, 93] on input "Purchase when out of stock" at bounding box center [460, 92] width 5 height 5
checkbox input "false"
click at [457, 63] on li "Purchase when out of stock" at bounding box center [492, 61] width 72 height 21
click at [461, 64] on input "Purchase when out of stock" at bounding box center [460, 63] width 5 height 5
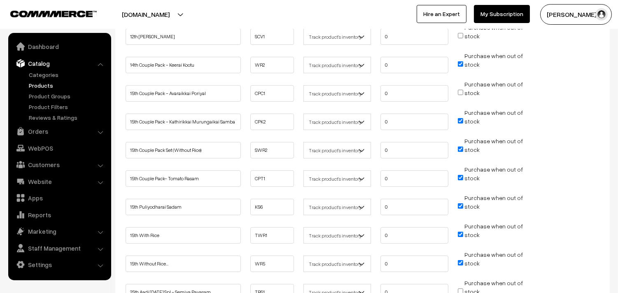
checkbox input "false"
click at [459, 118] on input "Purchase when out of stock" at bounding box center [460, 120] width 5 height 5
checkbox input "false"
click at [460, 147] on input "Purchase when out of stock" at bounding box center [460, 149] width 5 height 5
checkbox input "false"
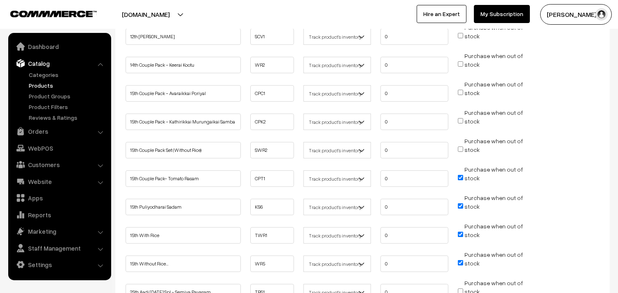
click at [460, 175] on input "Purchase when out of stock" at bounding box center [460, 177] width 5 height 5
checkbox input "false"
click at [462, 208] on span "Purchase when out of stock" at bounding box center [490, 206] width 65 height 8
click at [462, 234] on input "Purchase when out of stock" at bounding box center [460, 234] width 5 height 5
checkbox input "false"
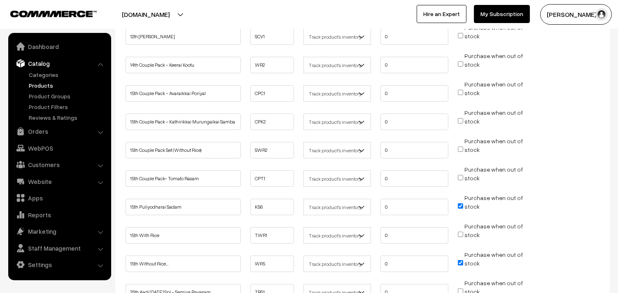
click at [463, 205] on input "Purchase when out of stock" at bounding box center [460, 205] width 5 height 5
checkbox input "false"
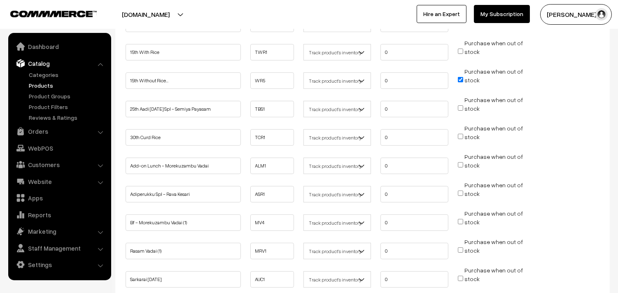
click at [459, 79] on input "Purchase when out of stock" at bounding box center [460, 79] width 5 height 5
checkbox input "false"
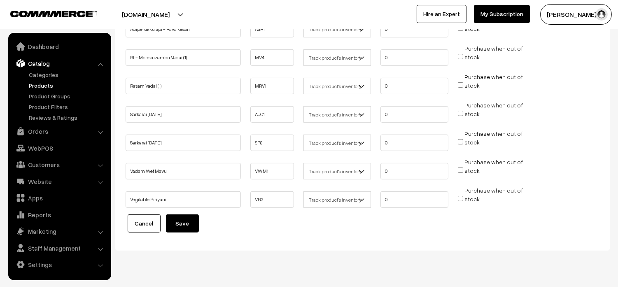
scroll to position [584, 0]
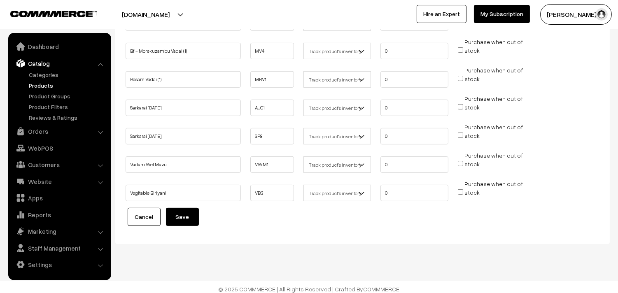
click at [172, 209] on button "Save" at bounding box center [182, 217] width 33 height 18
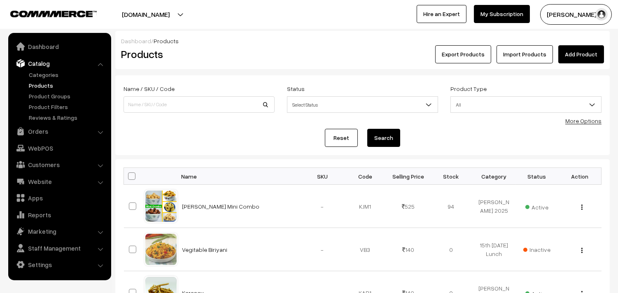
click at [32, 81] on link "Products" at bounding box center [68, 85] width 82 height 9
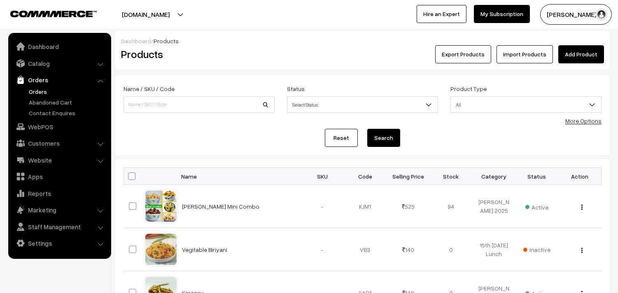
click at [43, 93] on link "Orders" at bounding box center [68, 91] width 82 height 9
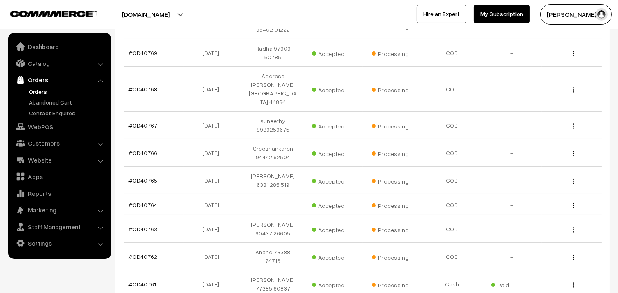
scroll to position [183, 0]
click at [51, 95] on link "Orders" at bounding box center [68, 91] width 82 height 9
click at [47, 90] on link "Orders" at bounding box center [68, 91] width 82 height 9
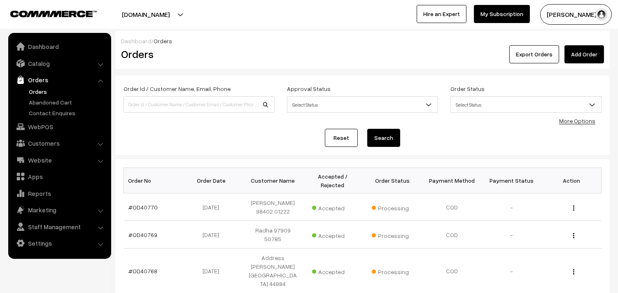
click at [47, 94] on link "Orders" at bounding box center [68, 91] width 82 height 9
